Goal: Task Accomplishment & Management: Use online tool/utility

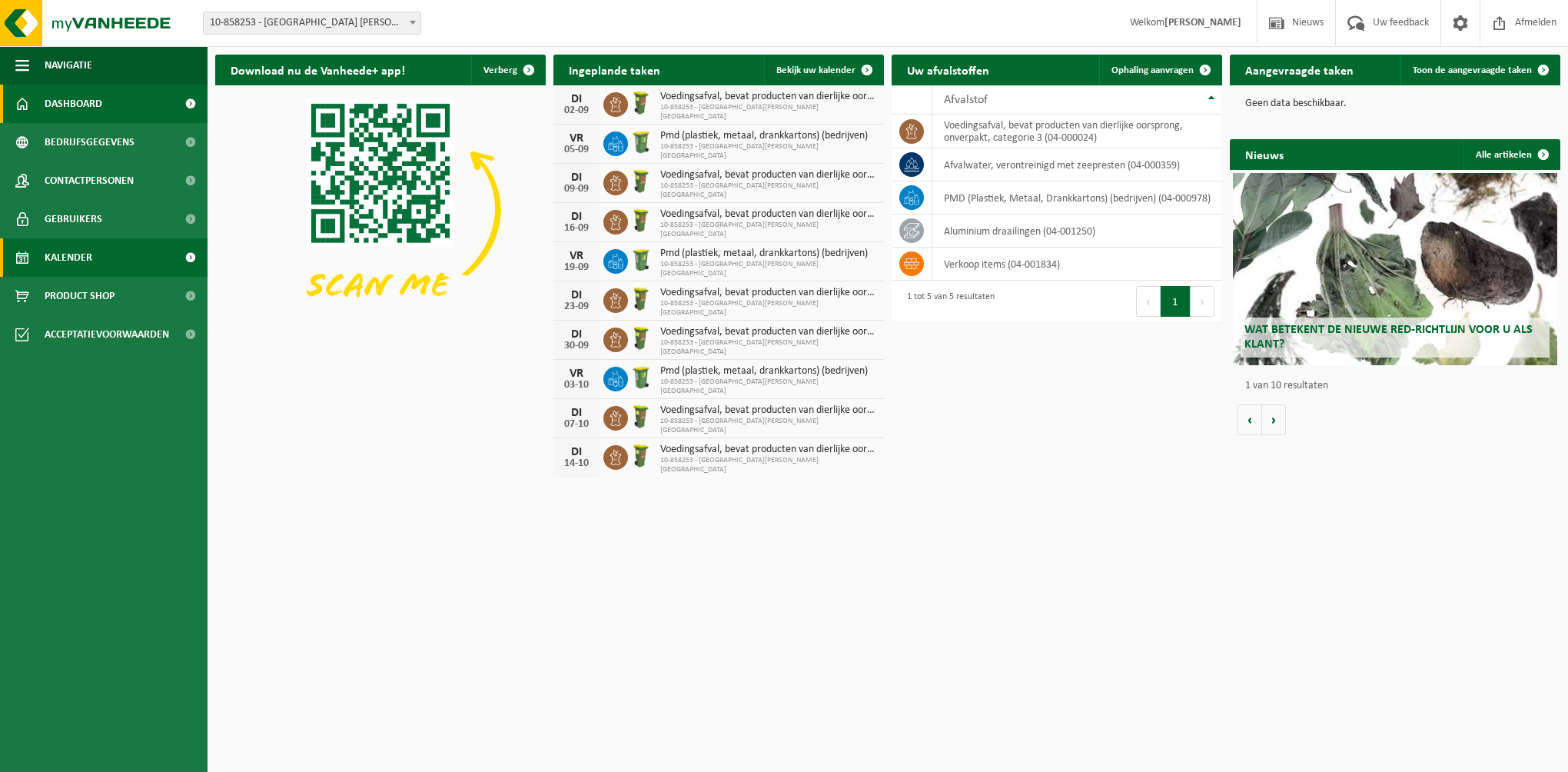
click at [97, 262] on link "Kalender" at bounding box center [104, 257] width 208 height 38
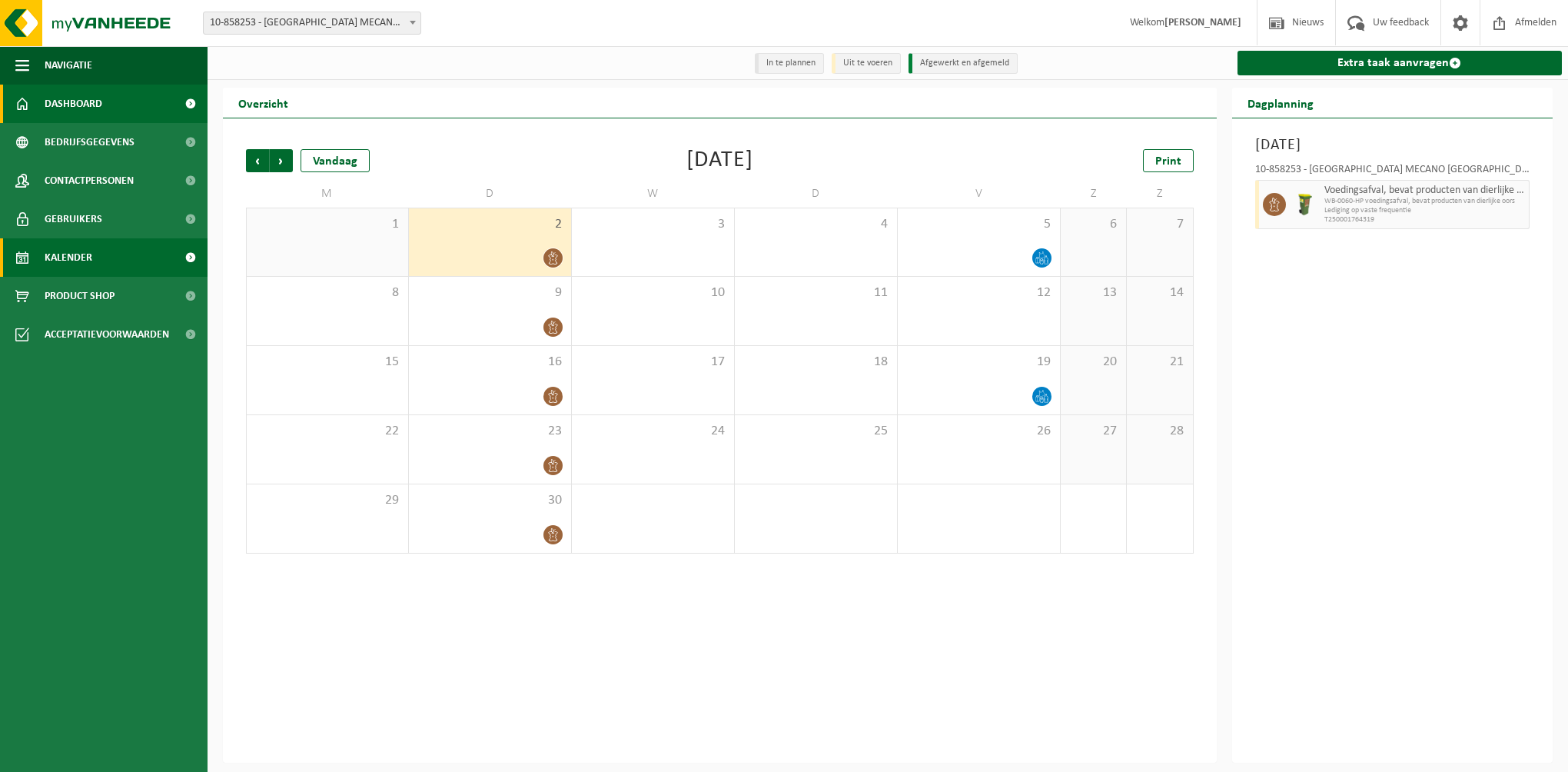
click at [67, 105] on span "Dashboard" at bounding box center [73, 103] width 58 height 38
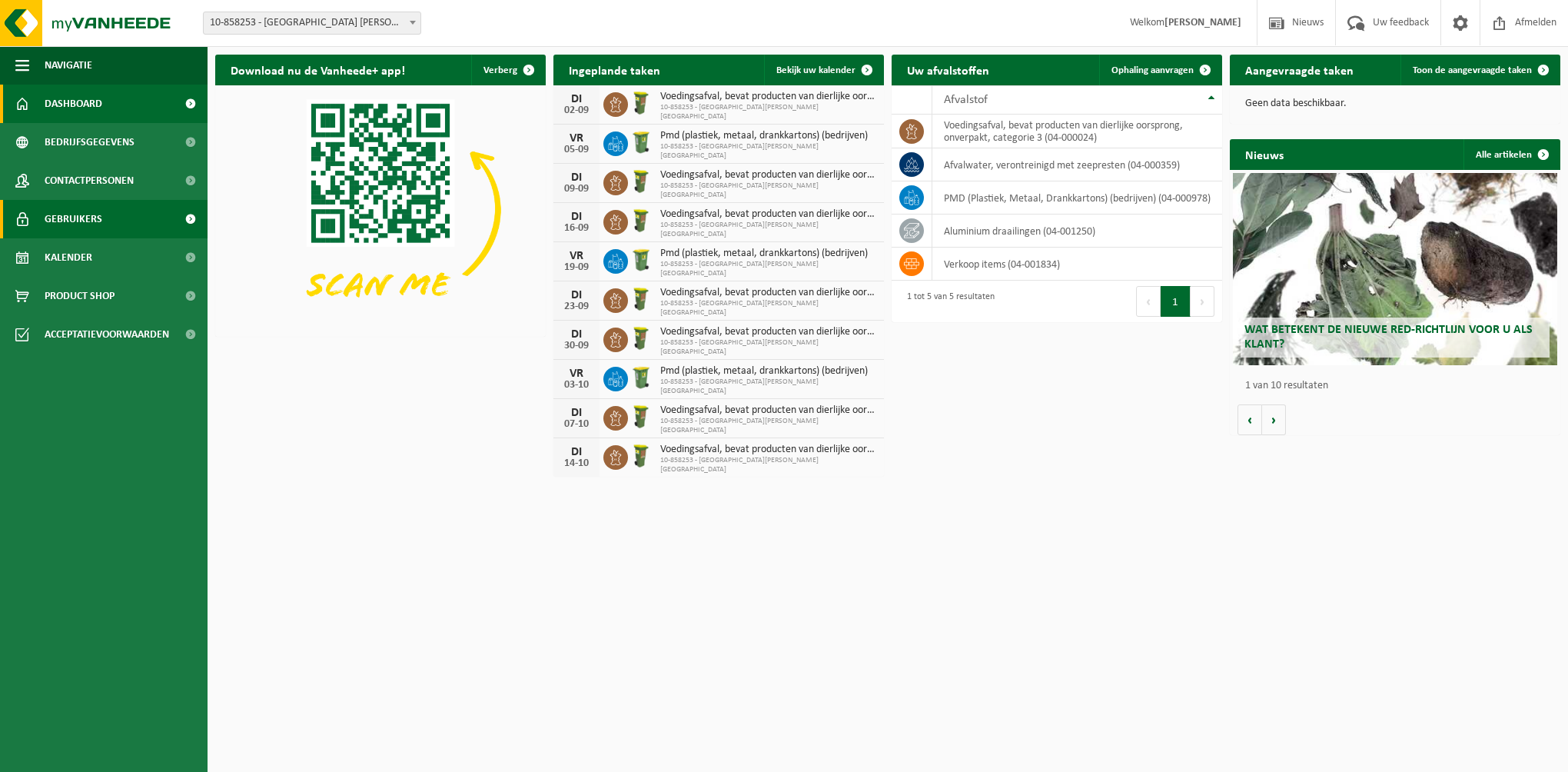
click at [74, 208] on span "Gebruikers" at bounding box center [73, 219] width 58 height 38
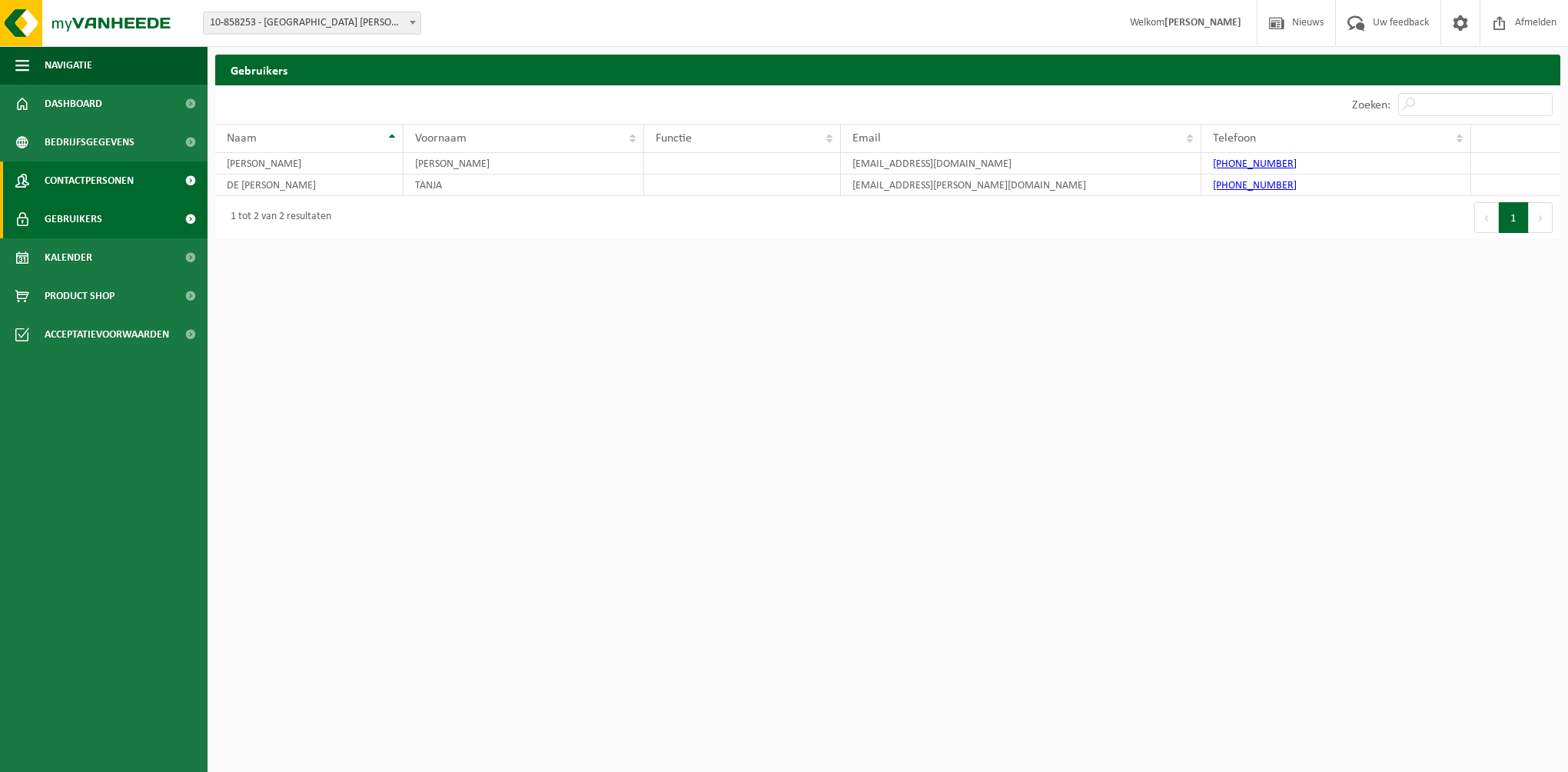
click at [80, 176] on span "Contactpersonen" at bounding box center [89, 180] width 89 height 38
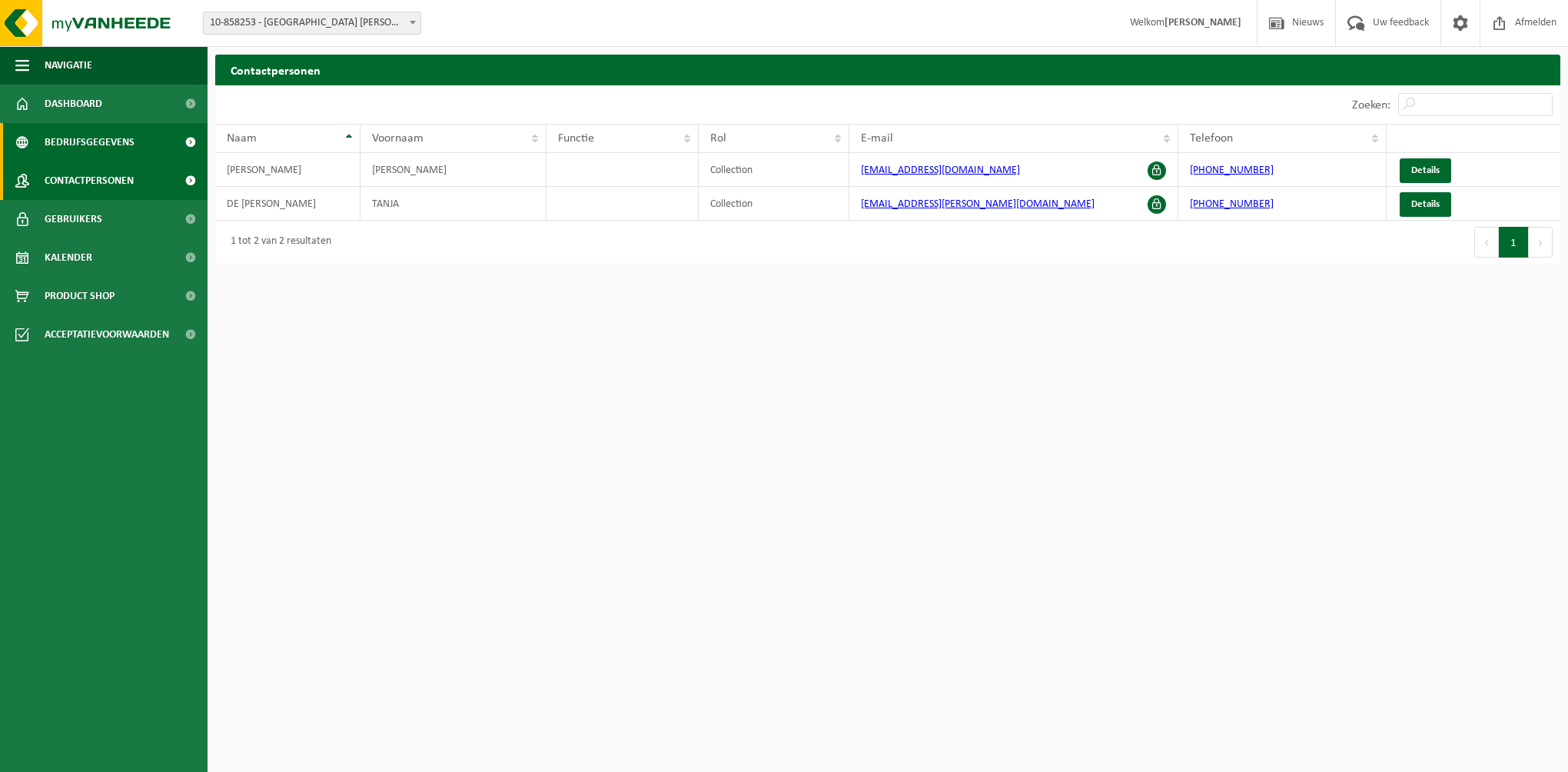
click at [84, 147] on span "Bedrijfsgegevens" at bounding box center [89, 141] width 90 height 38
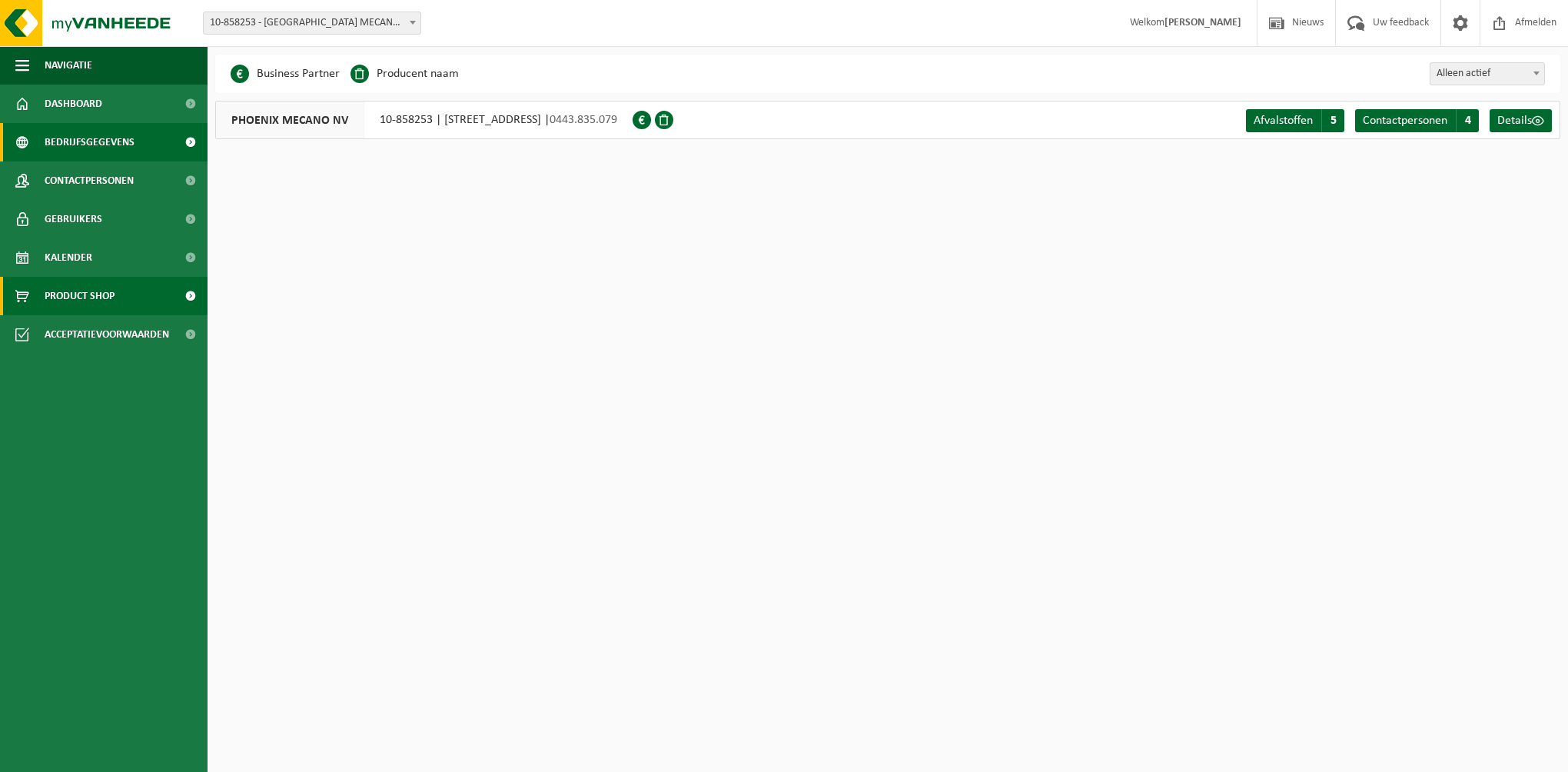
click at [98, 292] on span "Product Shop" at bounding box center [79, 296] width 70 height 38
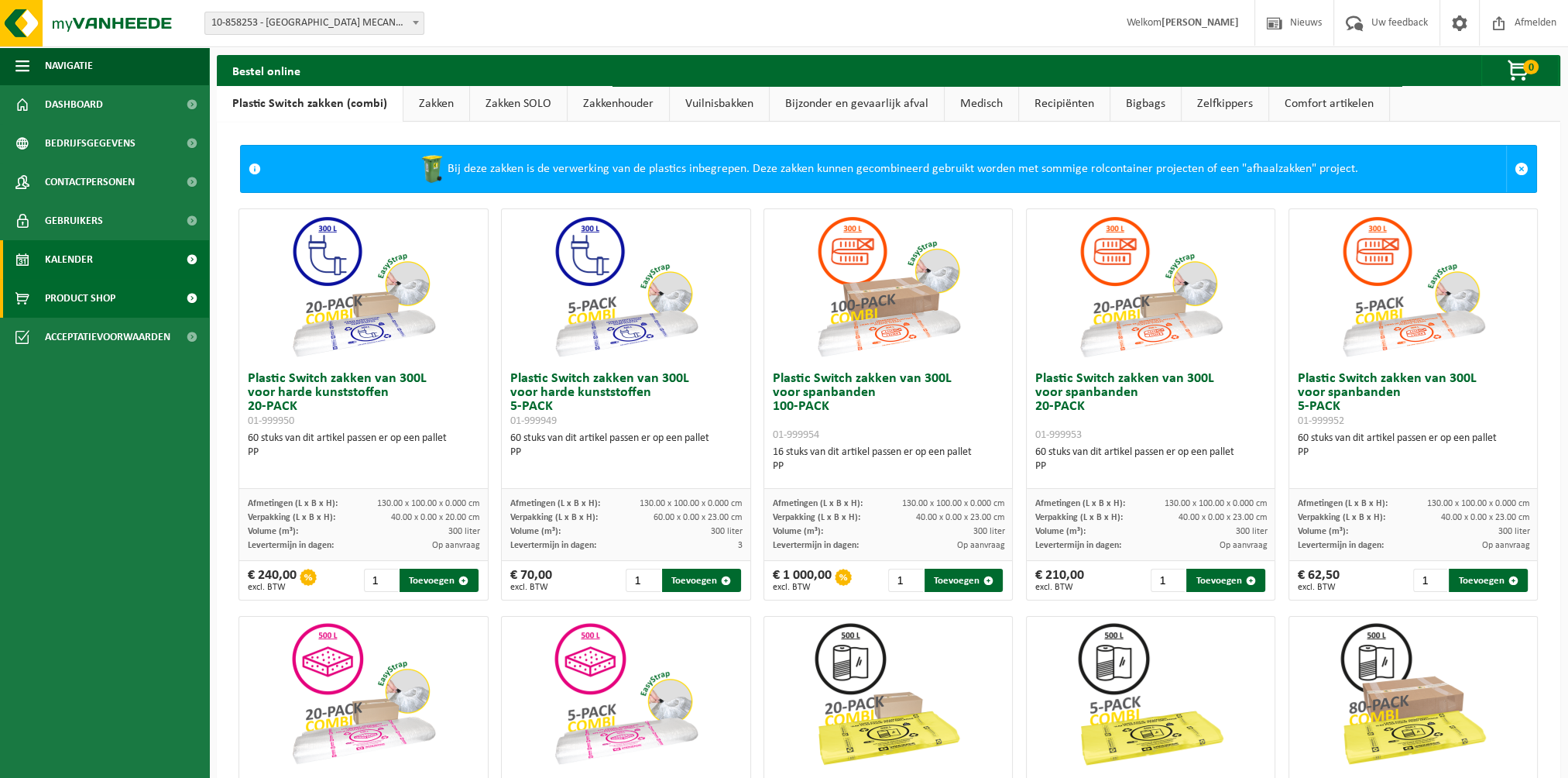
click at [98, 260] on link "Kalender" at bounding box center [105, 259] width 209 height 39
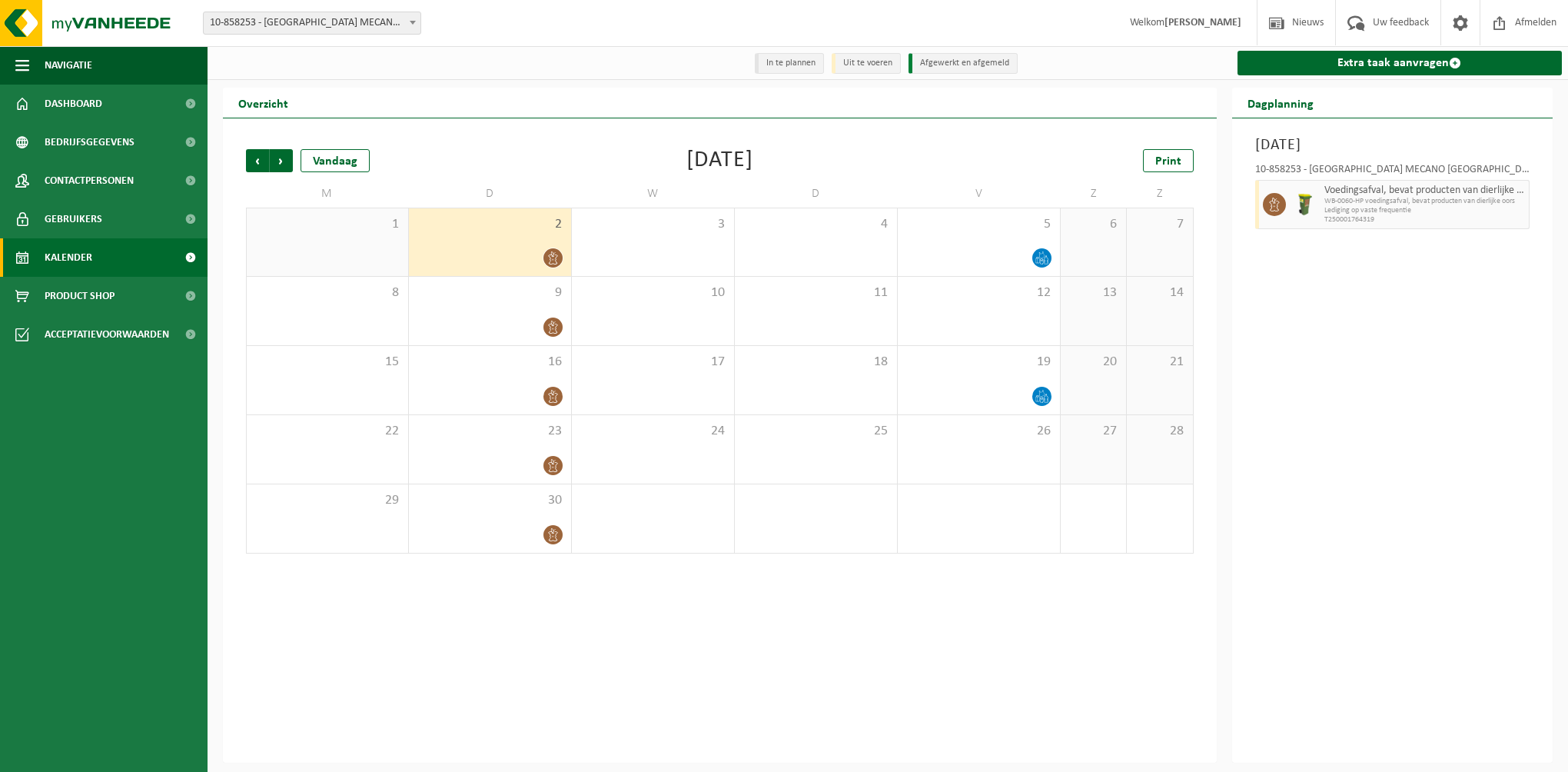
click at [884, 66] on li "Uit te voeren" at bounding box center [866, 63] width 69 height 20
click at [71, 103] on span "Dashboard" at bounding box center [73, 103] width 58 height 38
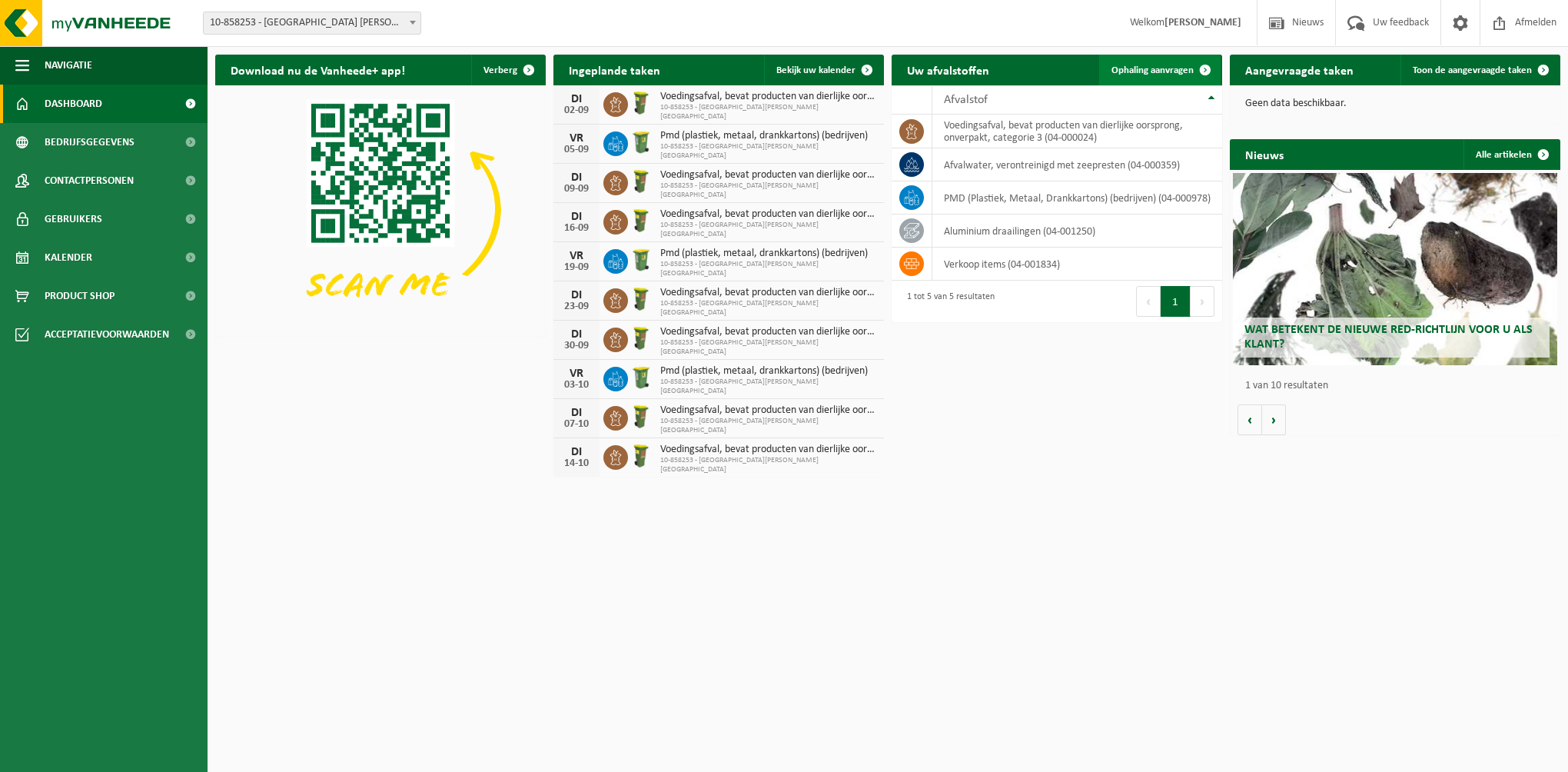
click at [1138, 63] on link "Ophaling aanvragen" at bounding box center [1160, 70] width 122 height 31
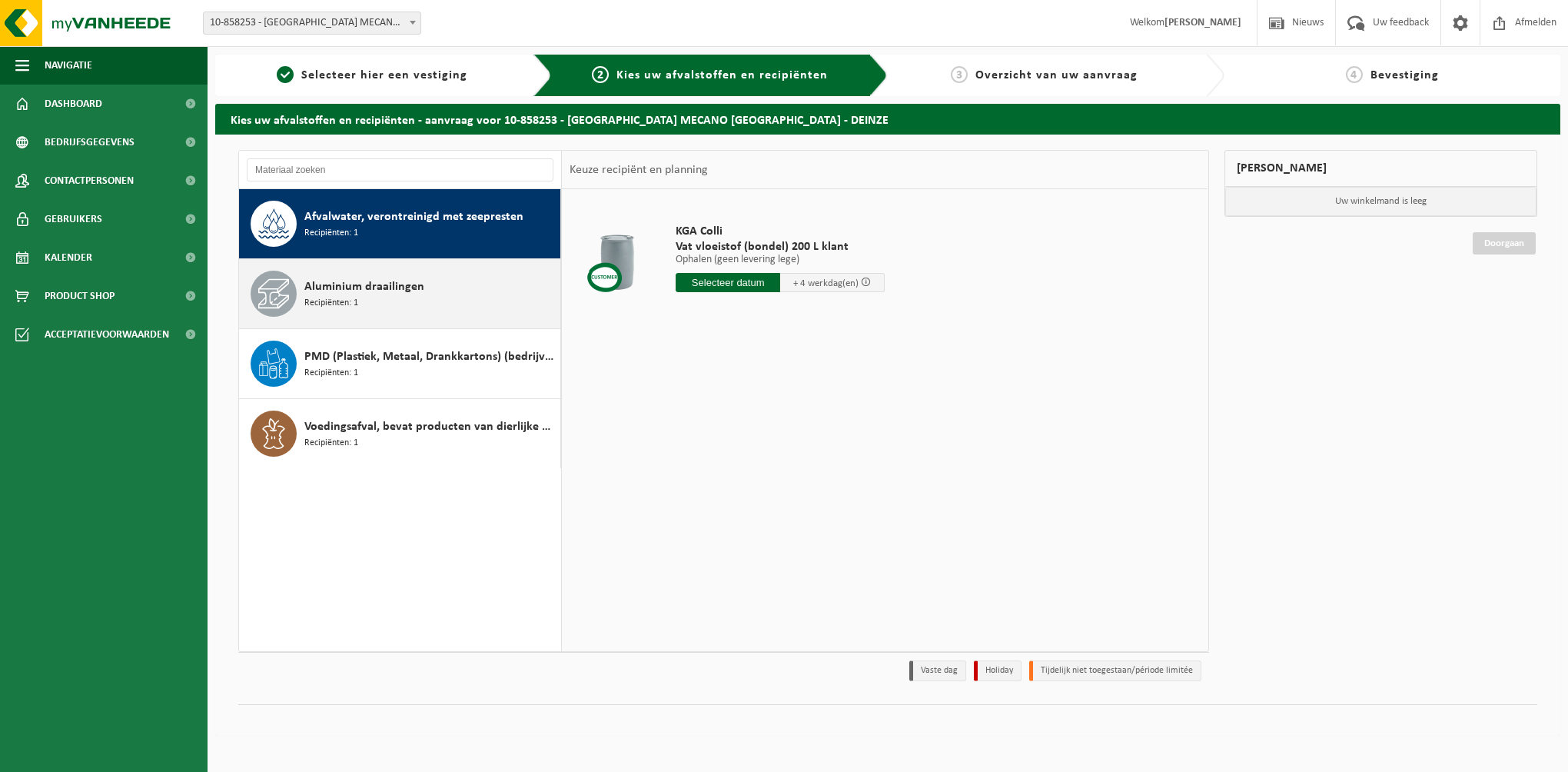
click at [428, 299] on div "Aluminium draailingen Recipiënten: 1" at bounding box center [430, 294] width 252 height 46
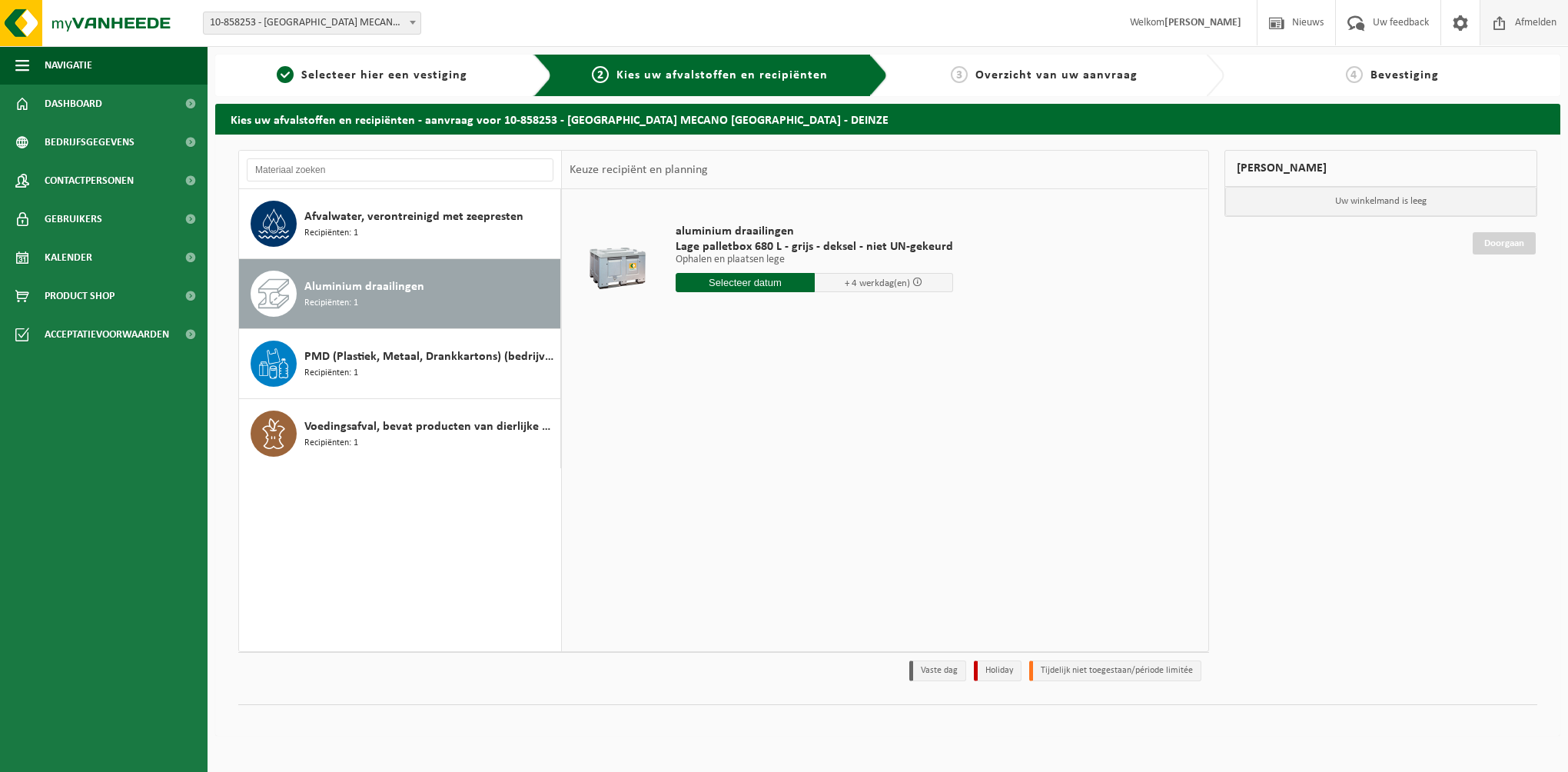
click at [1530, 21] on span "Afmelden" at bounding box center [1536, 22] width 49 height 45
